Goal: Information Seeking & Learning: Learn about a topic

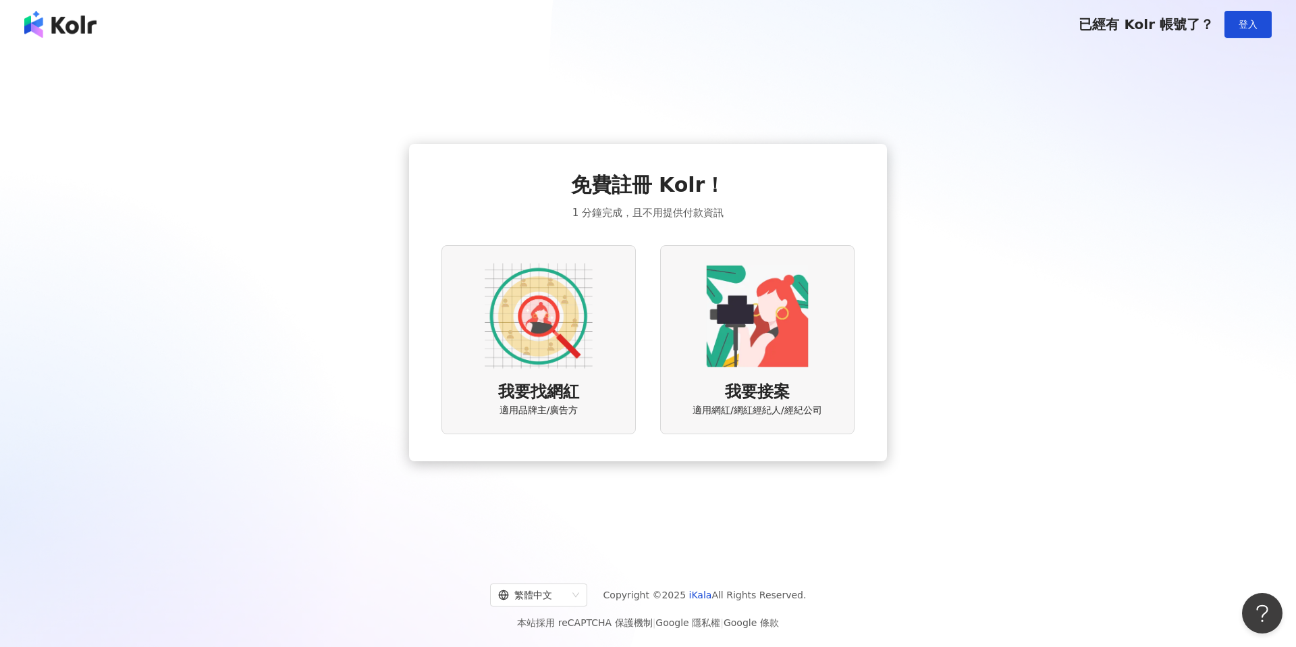
click at [507, 349] on img at bounding box center [539, 316] width 108 height 108
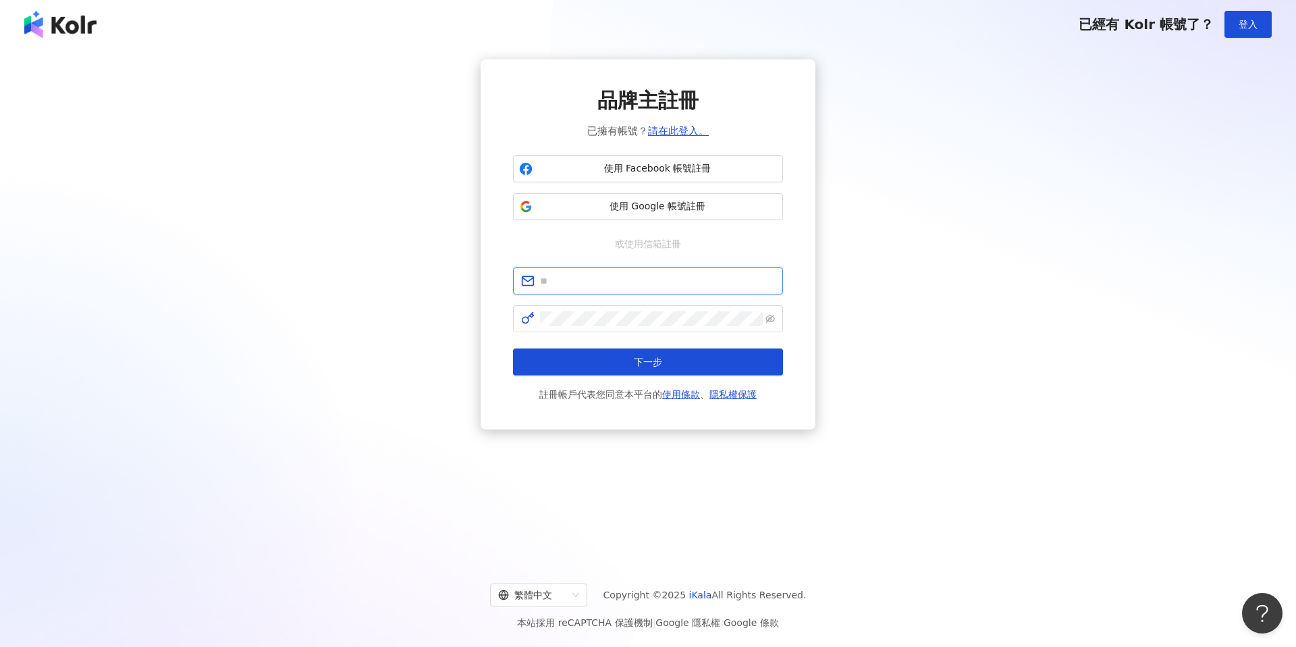
click at [690, 283] on input "text" at bounding box center [657, 280] width 235 height 15
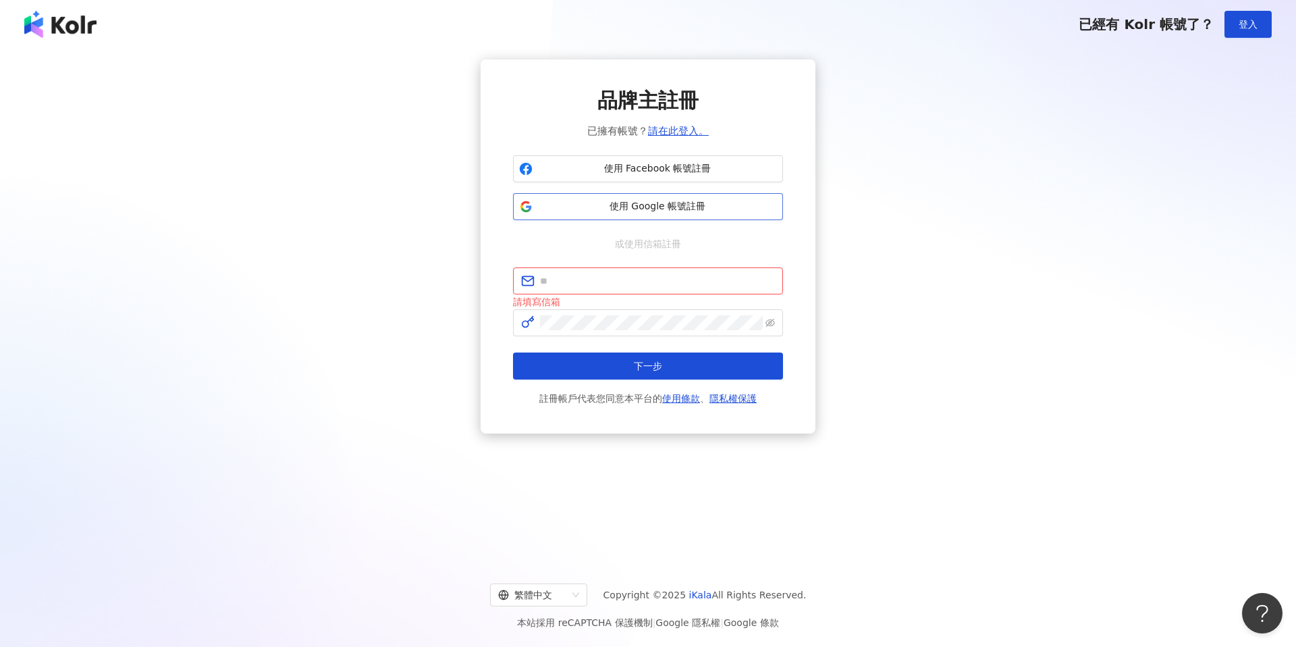
click at [686, 211] on span "使用 Google 帳號註冊" at bounding box center [657, 207] width 239 height 14
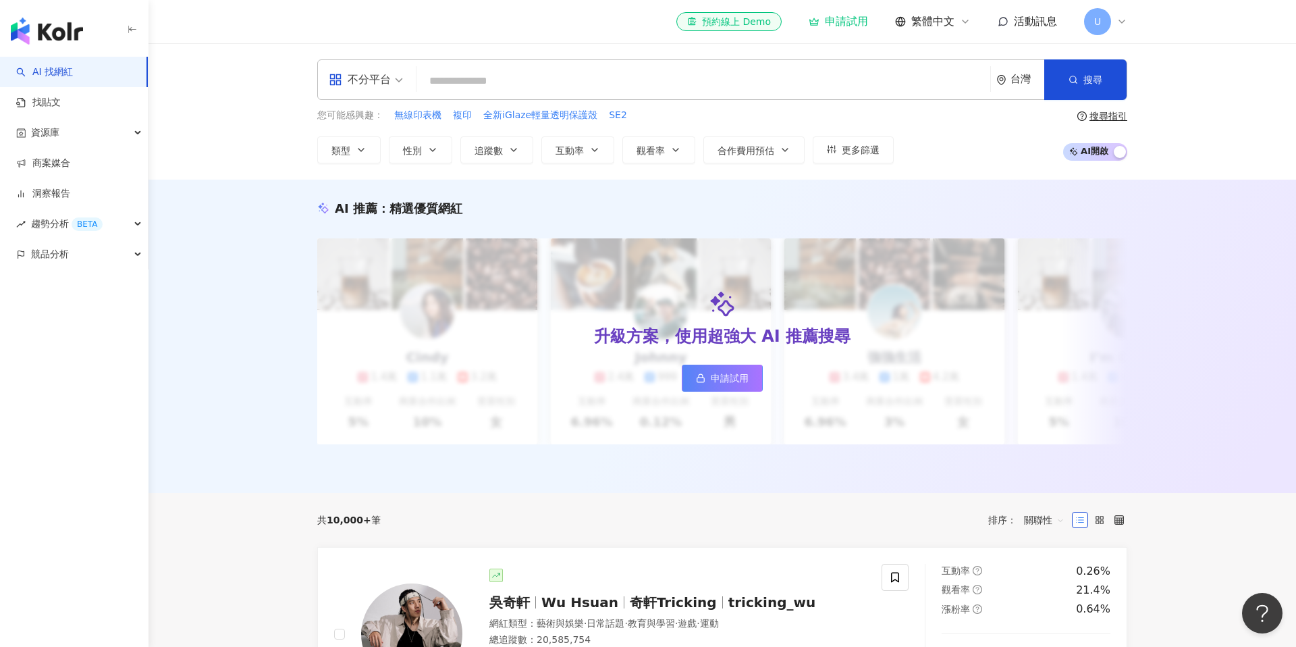
click at [1095, 27] on span "U" at bounding box center [1097, 21] width 7 height 15
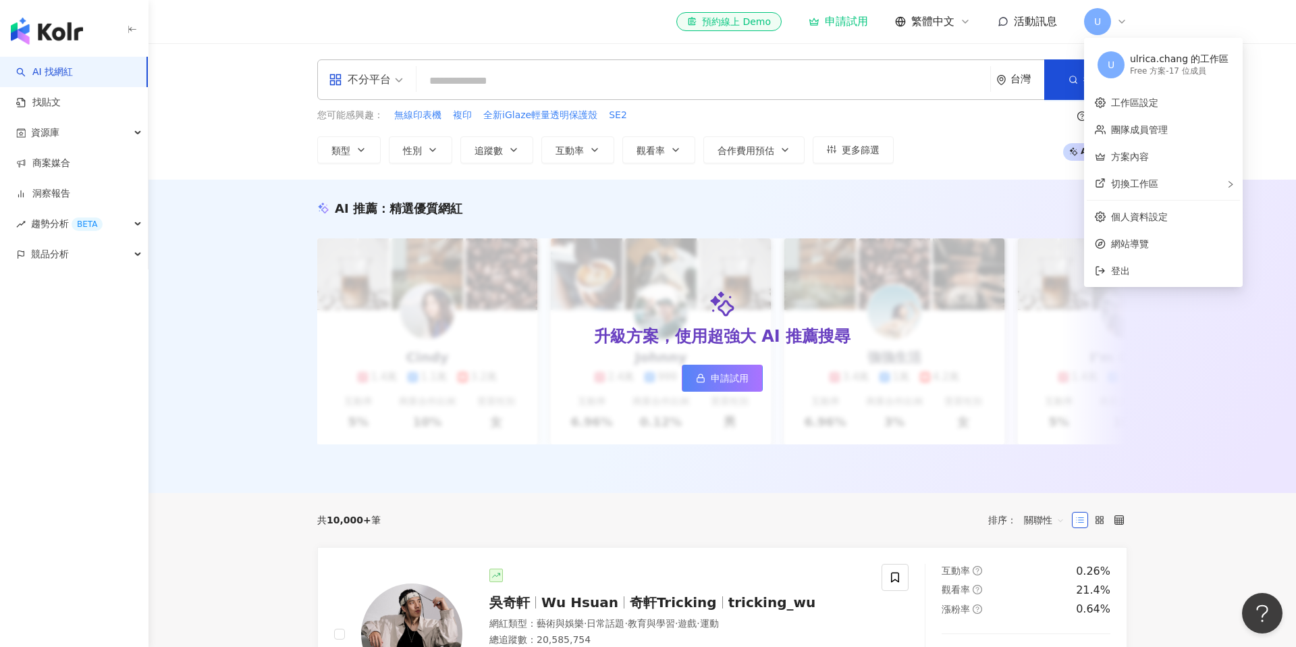
click at [1094, 22] on span "U" at bounding box center [1097, 21] width 7 height 15
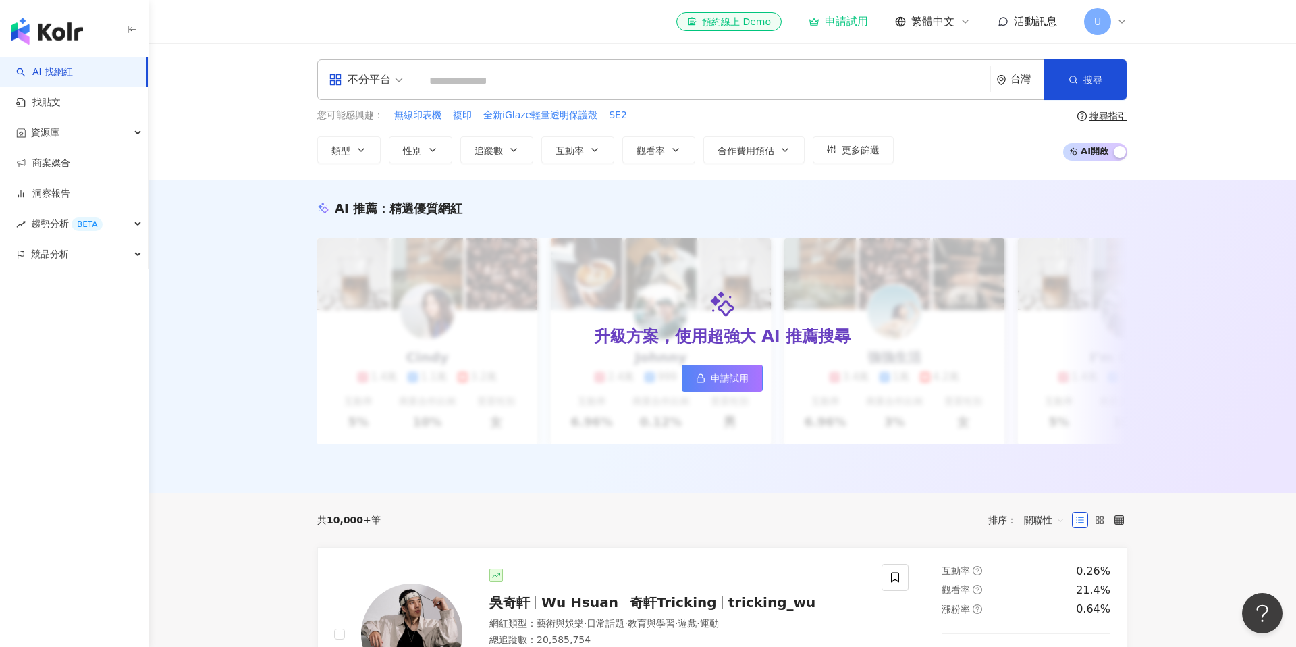
click at [560, 88] on input "search" at bounding box center [703, 81] width 563 height 26
type input "*"
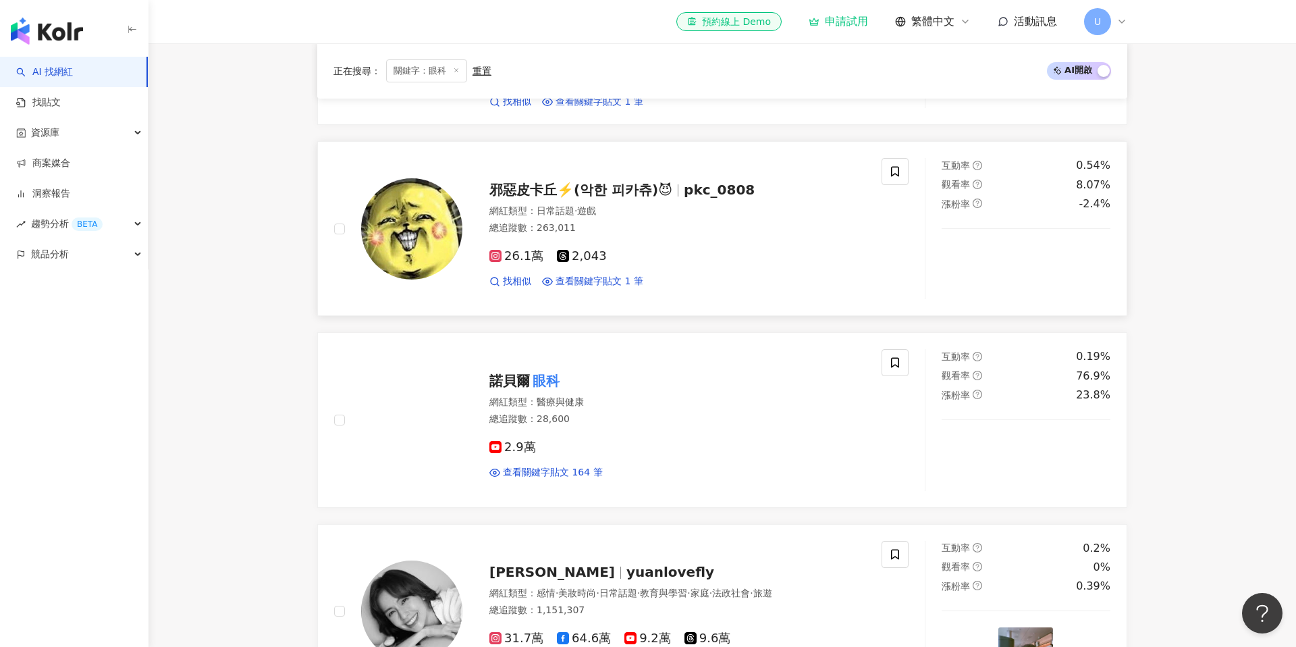
scroll to position [560, 0]
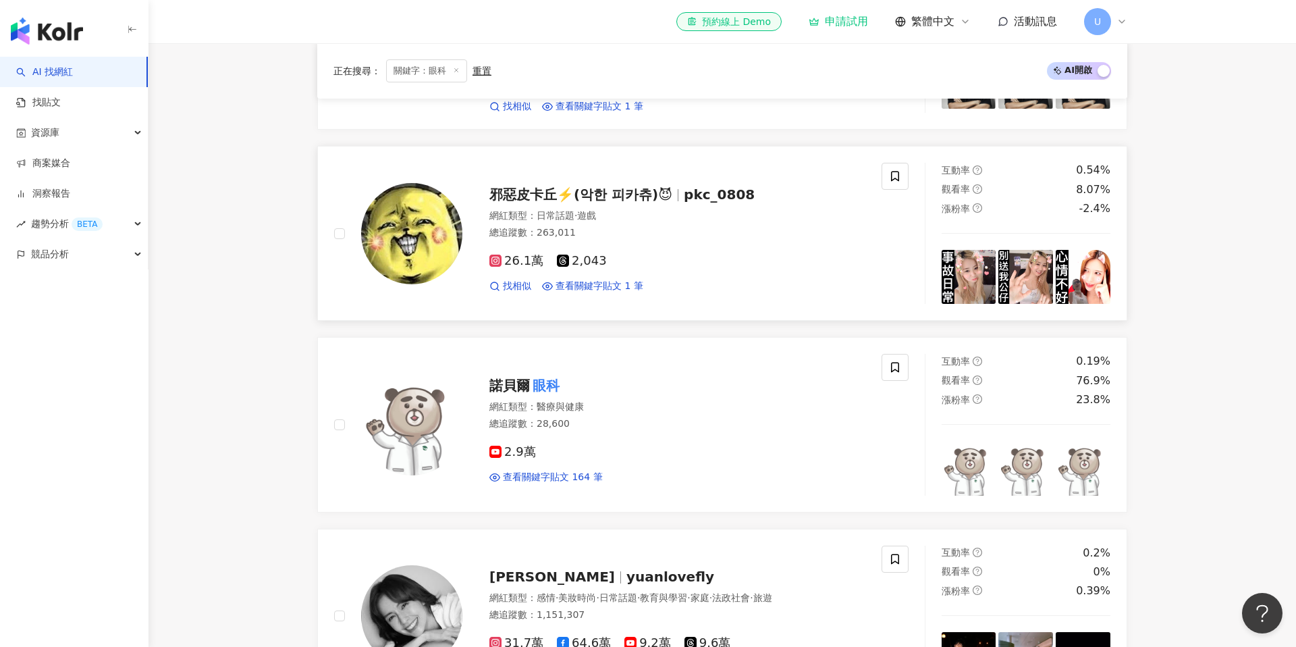
click at [560, 263] on div "26.1萬 2,043 找相似 查看關鍵字貼文 1 筆" at bounding box center [677, 268] width 376 height 50
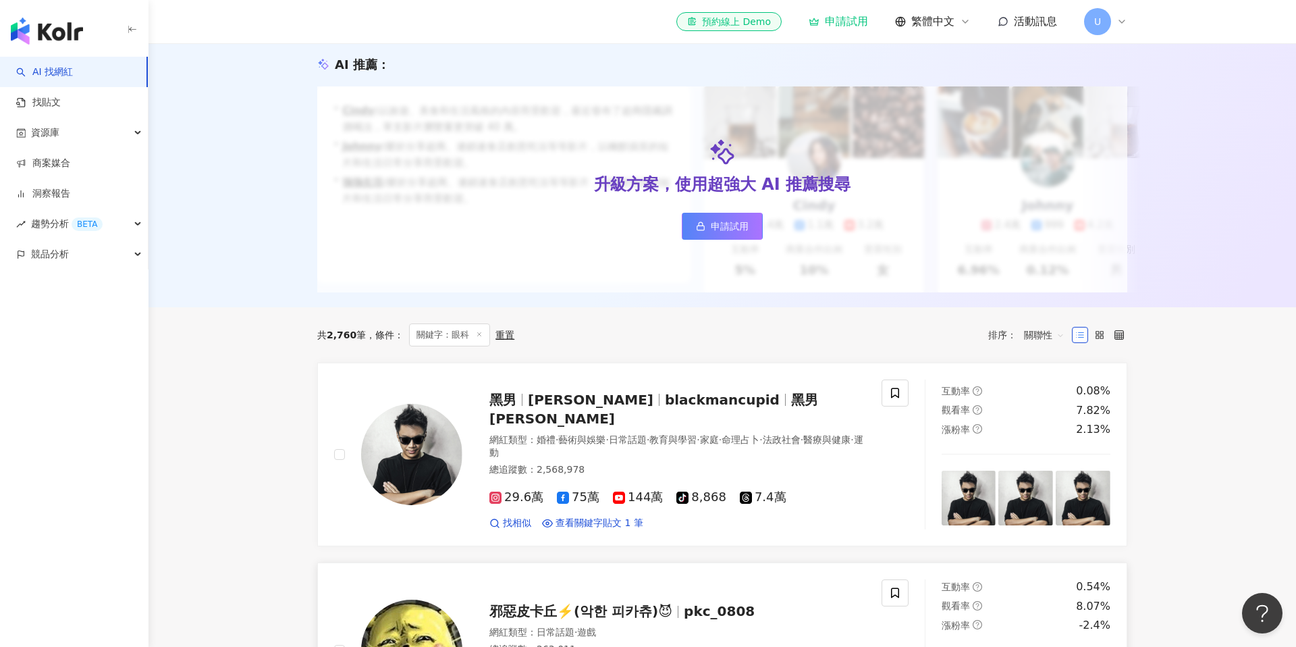
scroll to position [0, 0]
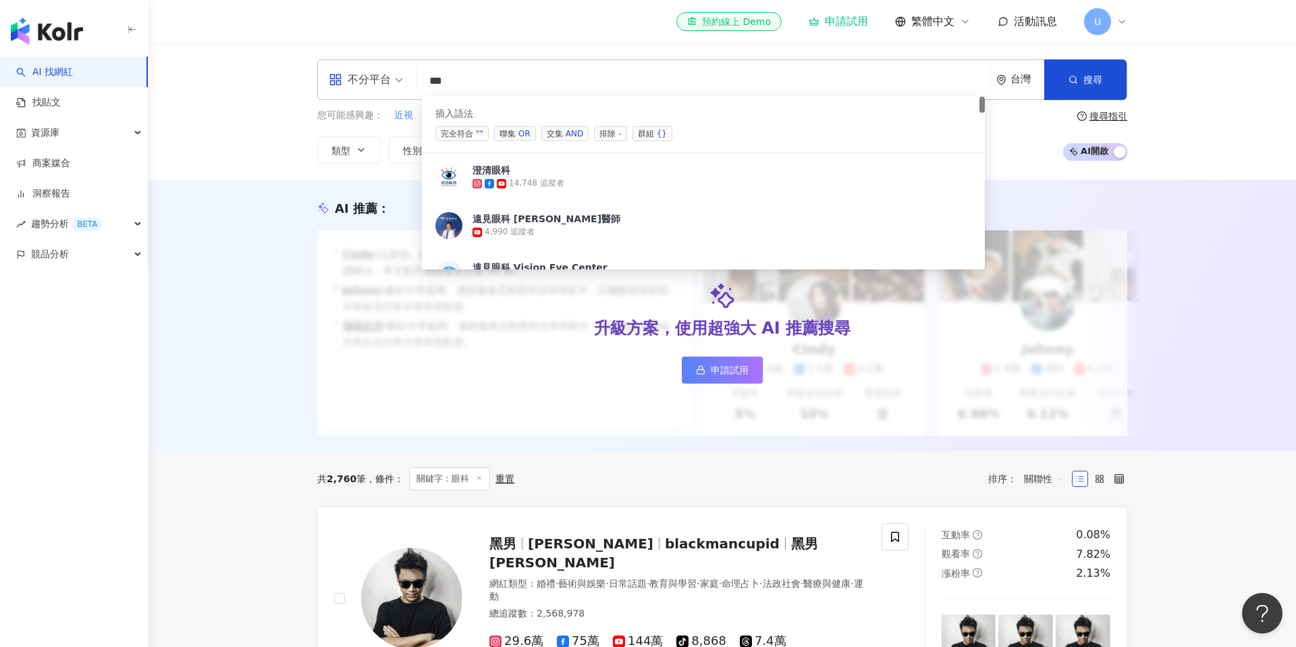
click at [585, 90] on input "**" at bounding box center [703, 81] width 563 height 26
type input "*"
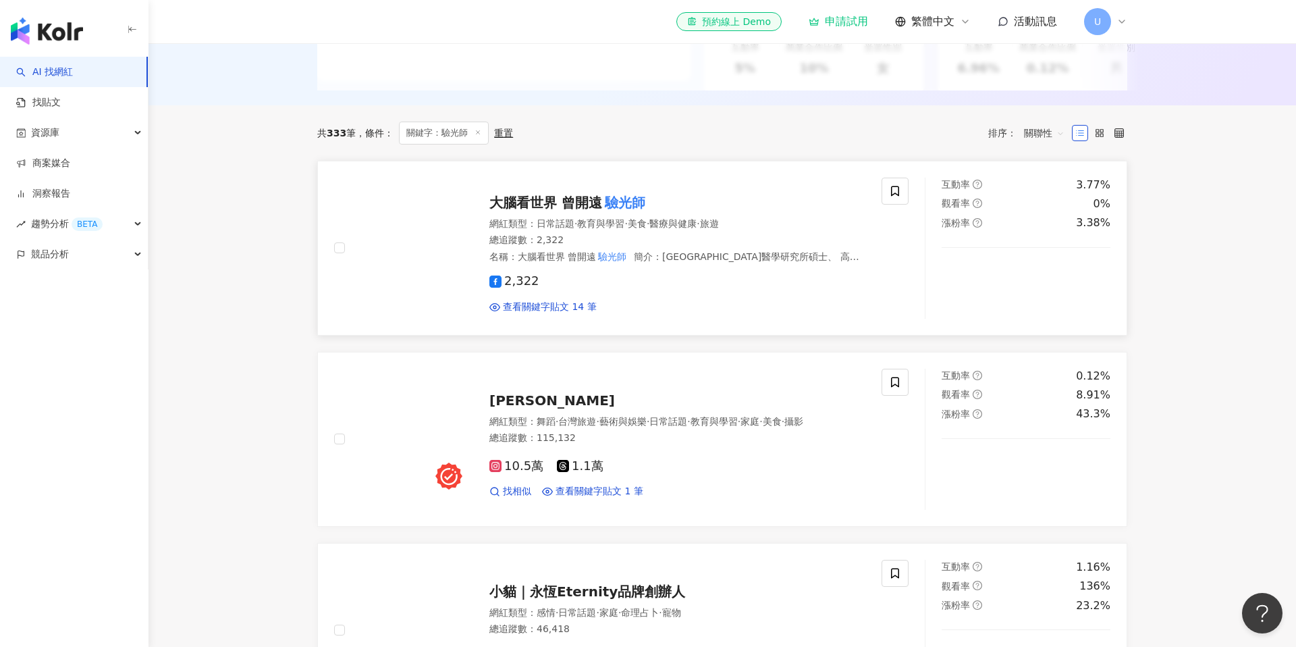
scroll to position [352, 0]
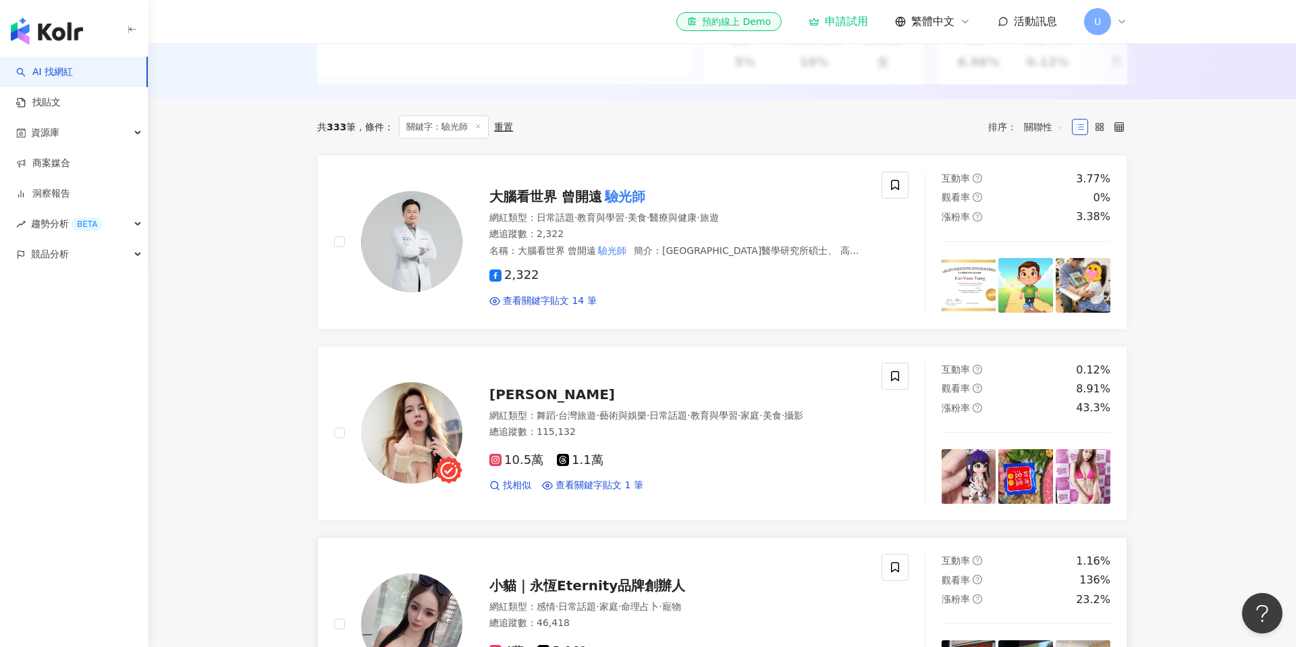
click at [709, 552] on link "小貓｜永恆Eternity品牌創辦人 網紅類型 ： 感情 · 日常話題 · 家庭 · 命理占卜 · 寵物 總追蹤數 ： 46,418 4萬 5,961 找相似…" at bounding box center [722, 624] width 810 height 175
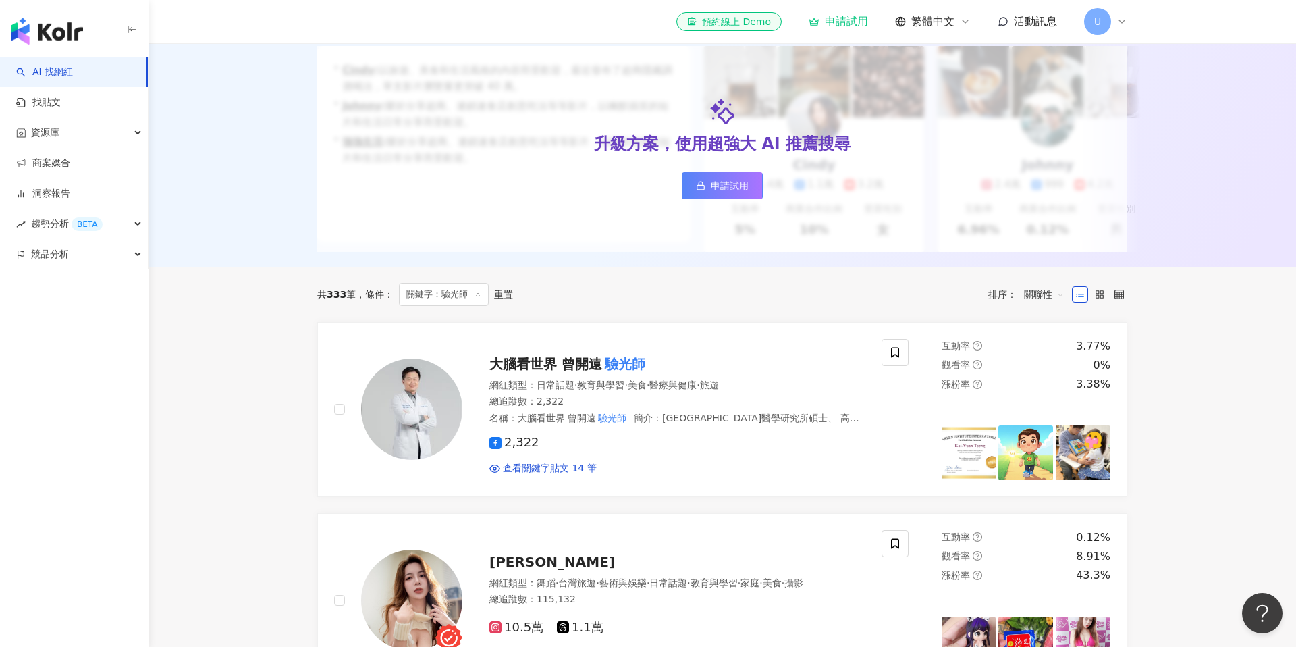
scroll to position [0, 0]
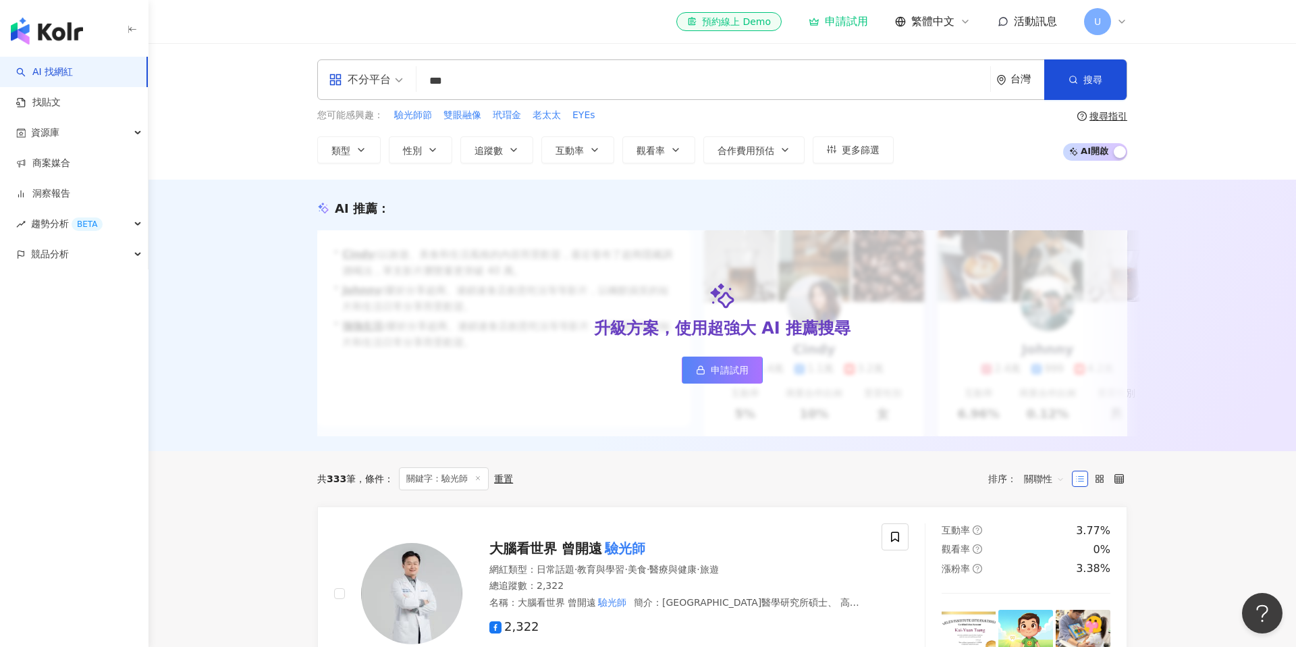
click at [495, 76] on input "***" at bounding box center [703, 81] width 563 height 26
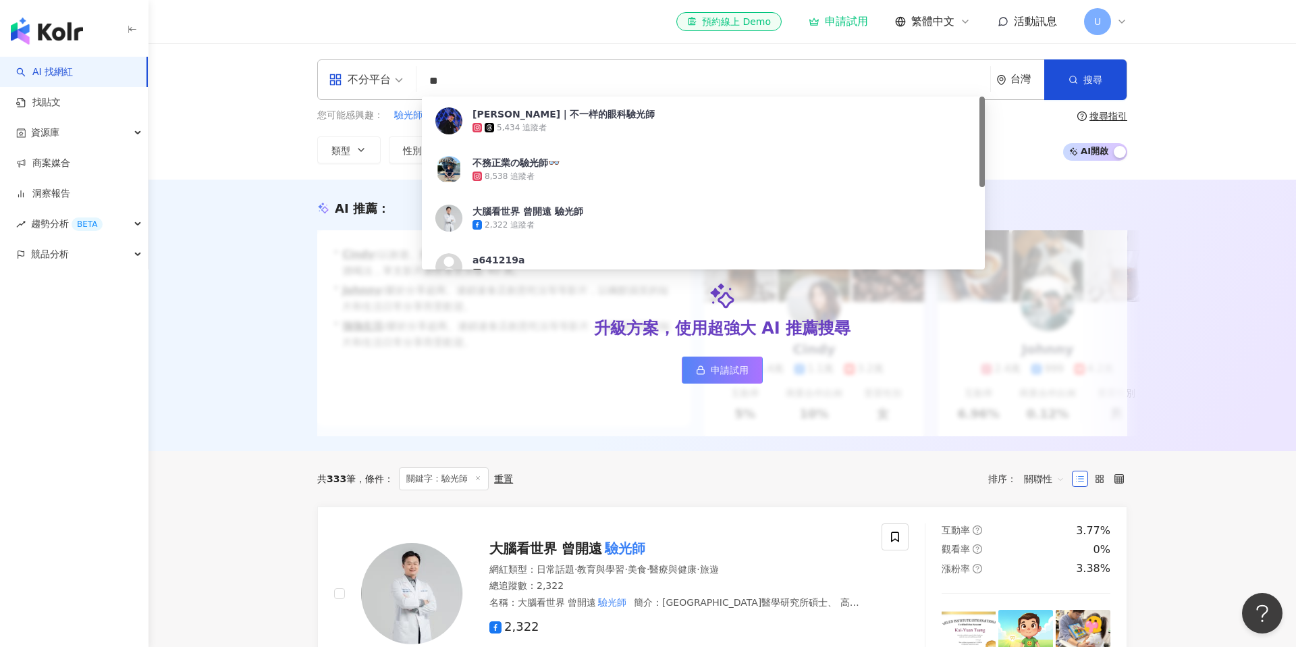
type input "*"
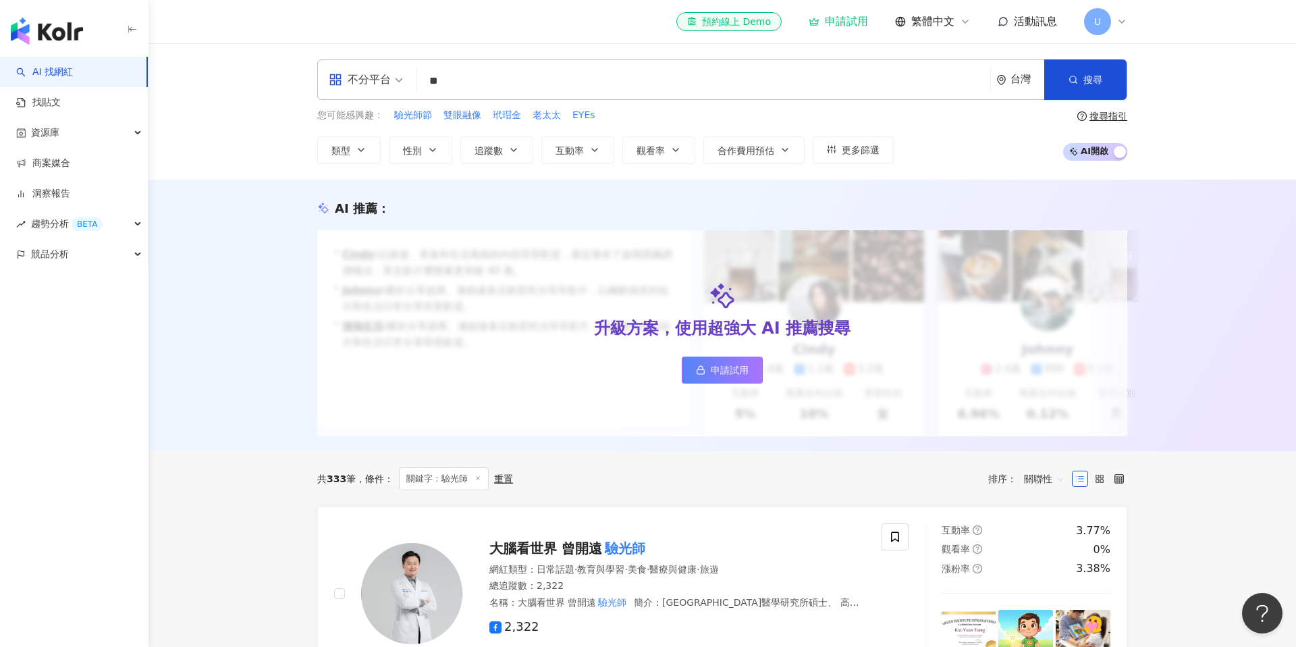
type input "*"
type input "****"
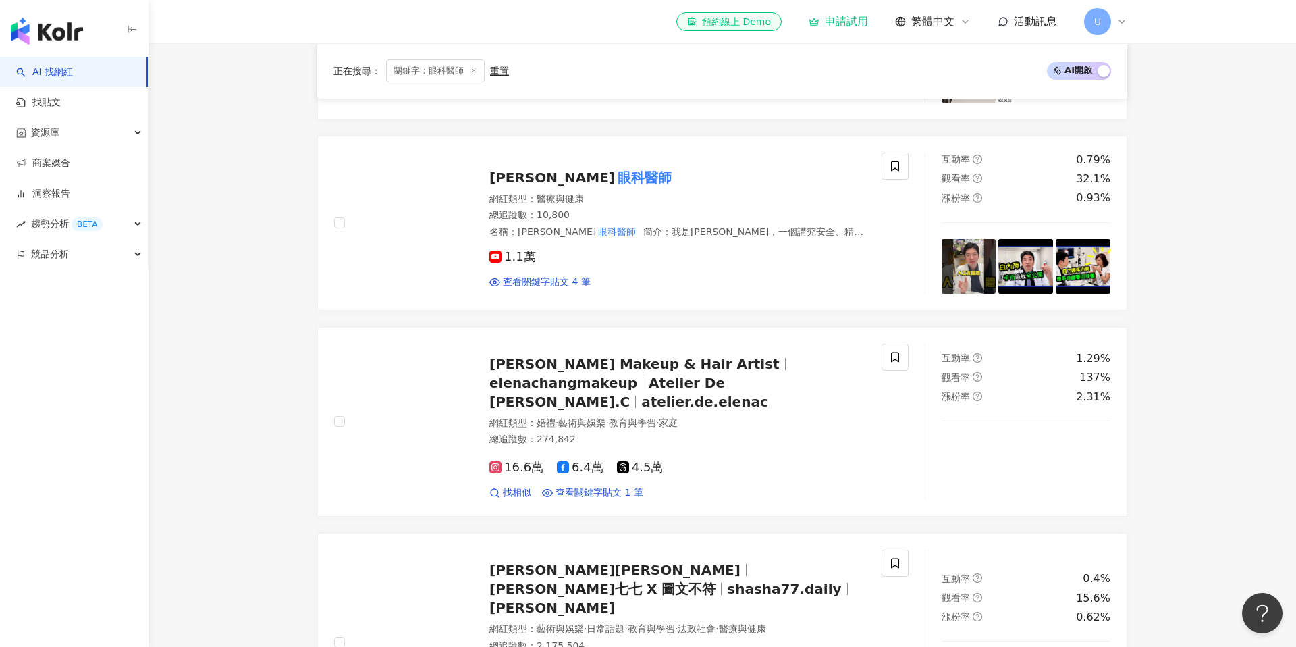
scroll to position [562, 0]
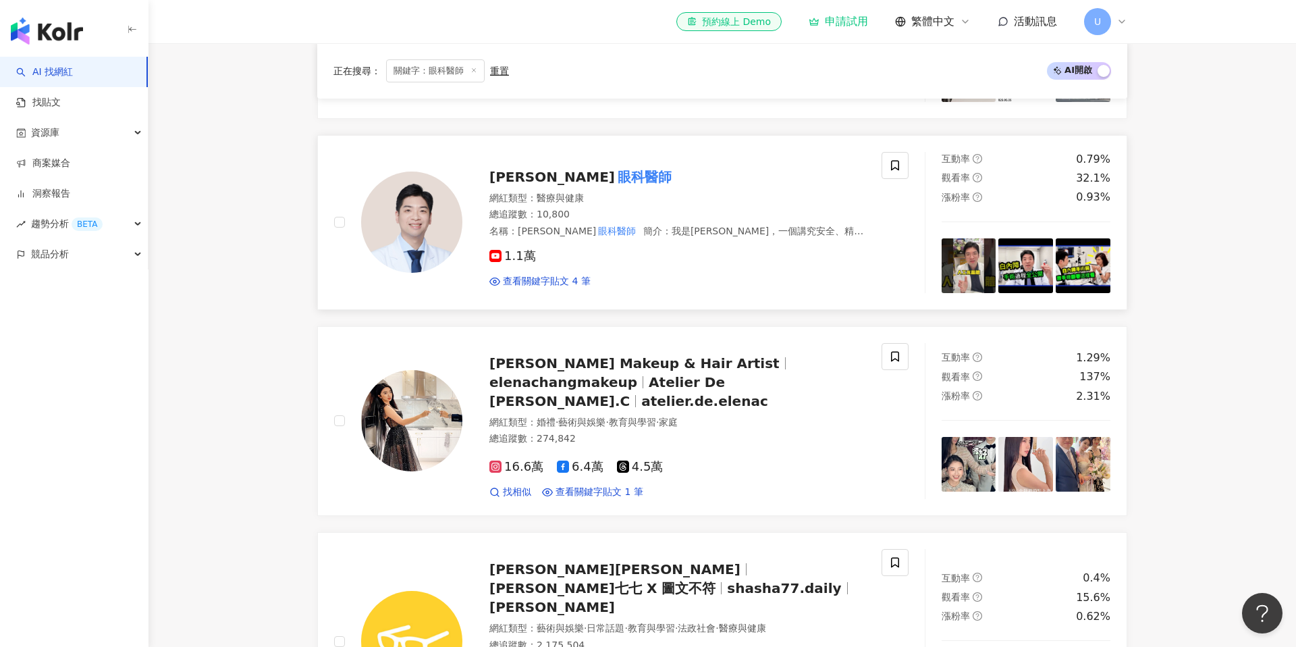
click at [566, 223] on div "網紅類型 ： 醫療與健康 總追蹤數 ： 10,800 名稱 ： 陳冠博 眼科醫師 簡介 ： 我是陳冠博，一個講究安全、精準及快速的 眼科醫師 ，勵志於提供最好…" at bounding box center [677, 215] width 376 height 47
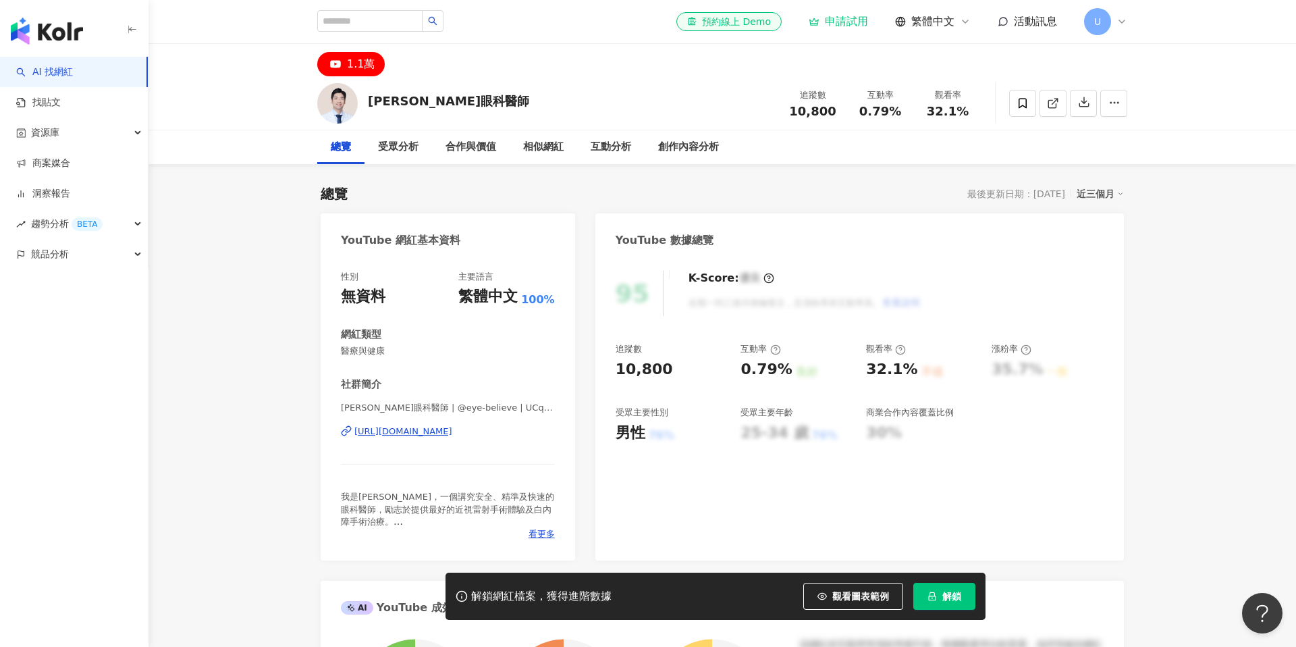
click at [349, 65] on div "1.1萬" at bounding box center [361, 64] width 28 height 19
click at [452, 427] on div "https://www.youtube.com/channel/UCqlJ8fGukvhqlW5nnj26sIQ" at bounding box center [403, 431] width 98 height 12
